Goal: Information Seeking & Learning: Stay updated

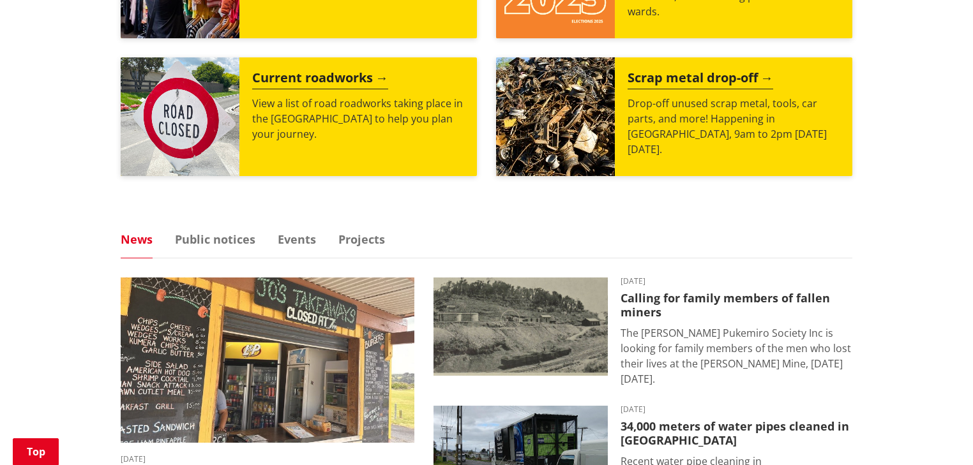
scroll to position [766, 0]
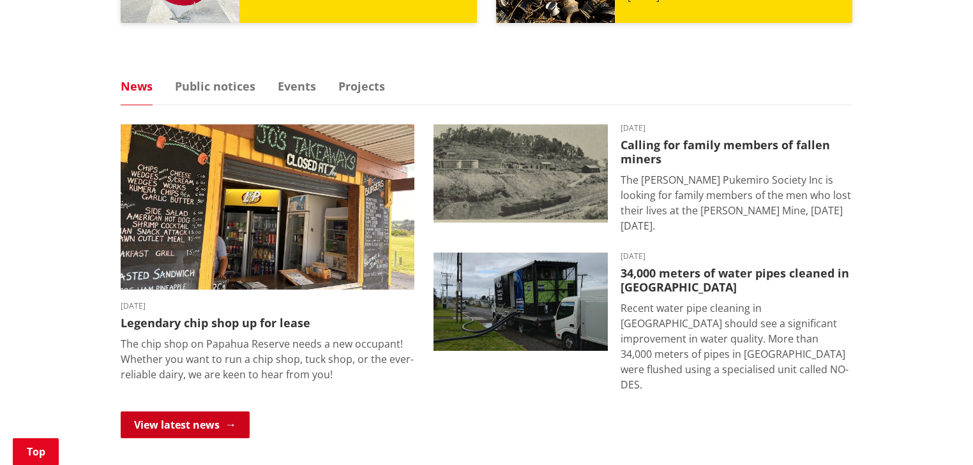
click at [181, 418] on link "View latest news" at bounding box center [185, 425] width 129 height 27
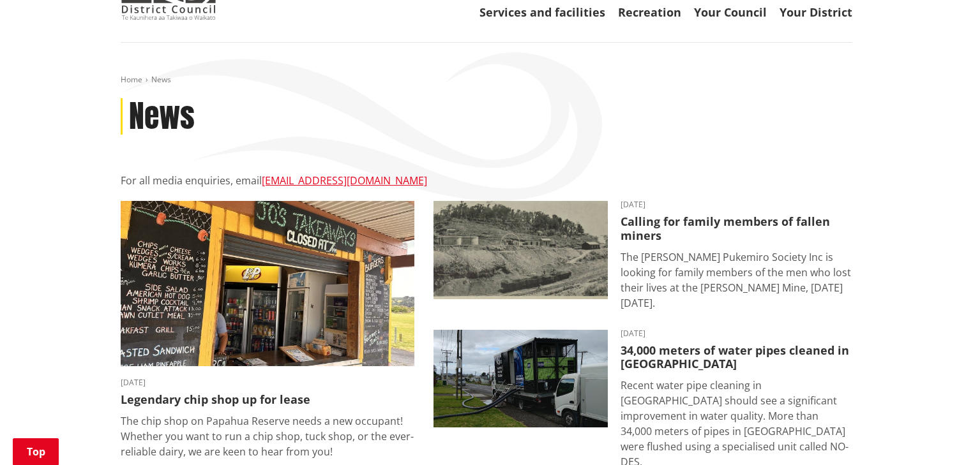
scroll to position [255, 0]
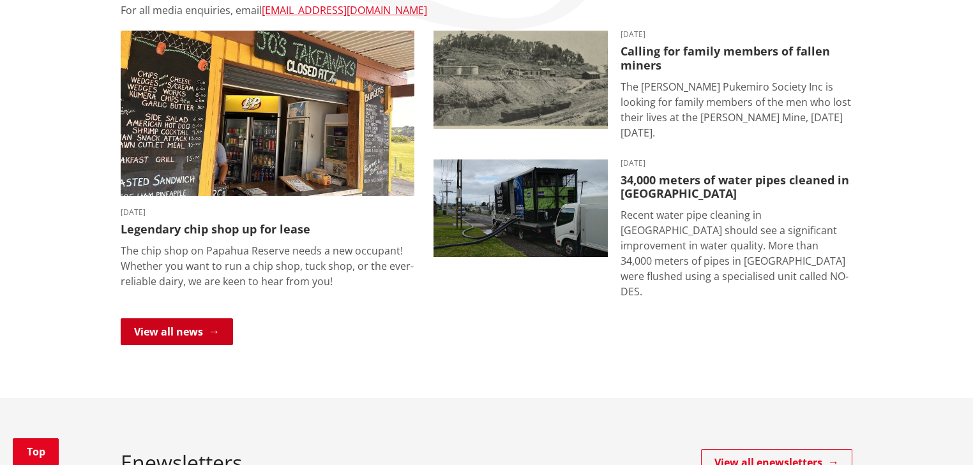
click at [213, 327] on link "View all news" at bounding box center [177, 332] width 112 height 27
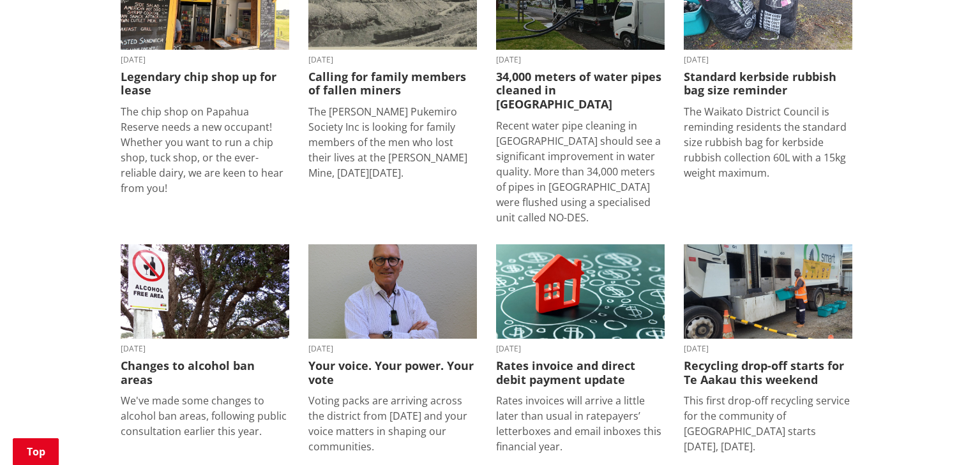
scroll to position [306, 0]
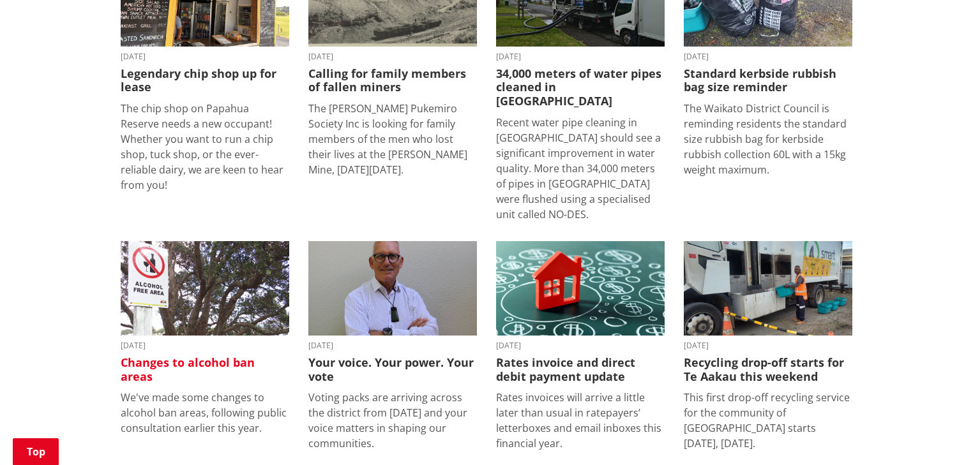
click at [254, 356] on h3 "Changes to alcohol ban areas" at bounding box center [205, 369] width 169 height 27
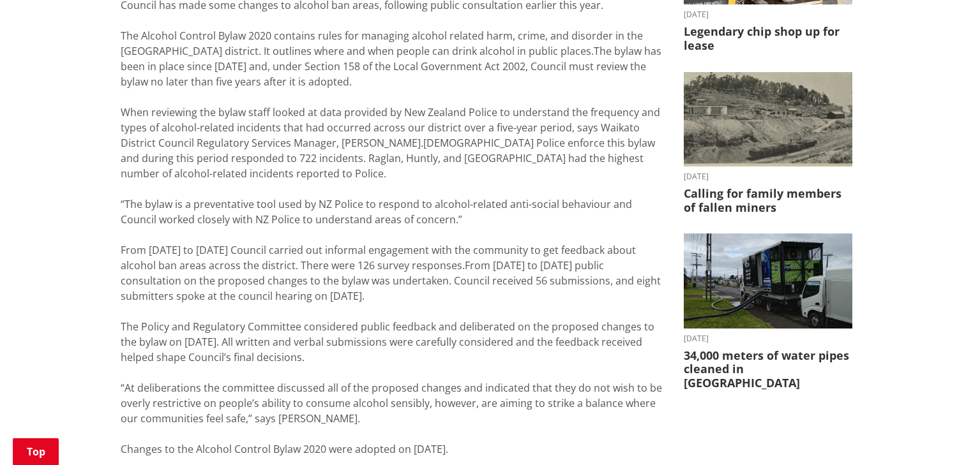
scroll to position [306, 0]
